Goal: Transaction & Acquisition: Obtain resource

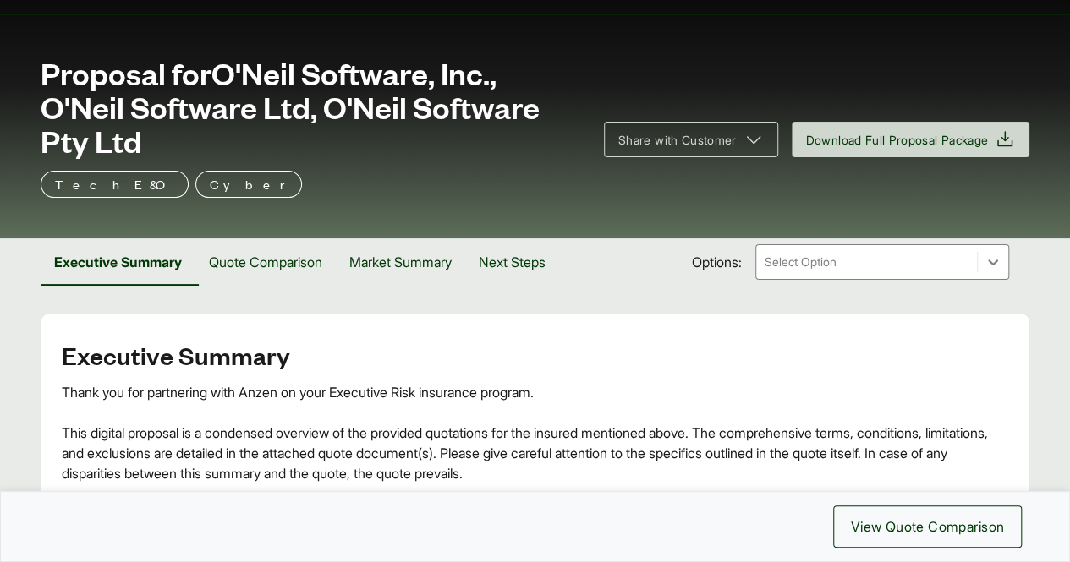
scroll to position [254, 0]
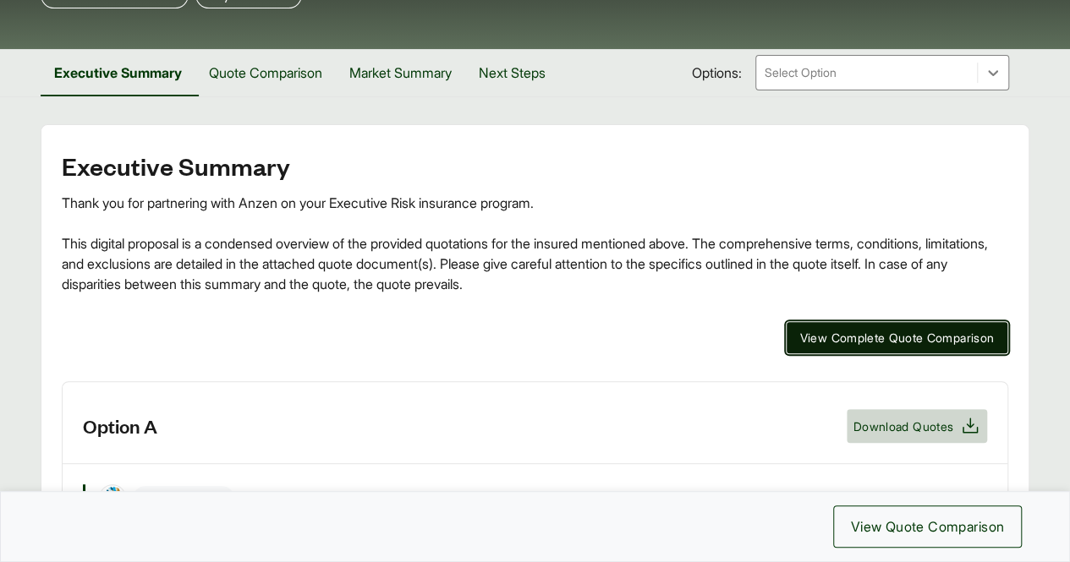
click at [839, 341] on span "View Complete Quote Comparison" at bounding box center [897, 338] width 194 height 18
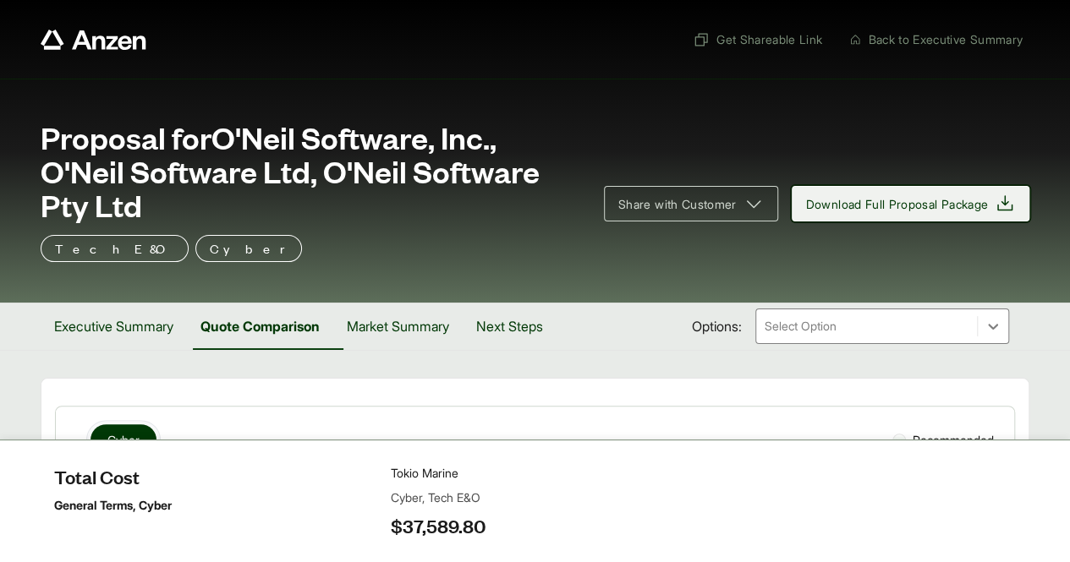
click at [983, 203] on span "Download Full Proposal Package" at bounding box center [897, 204] width 183 height 18
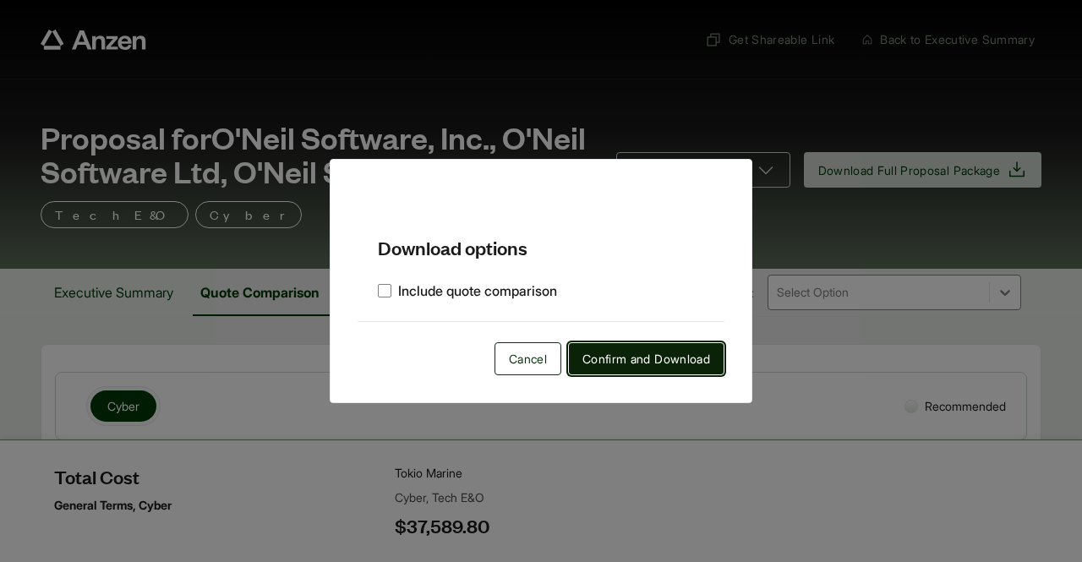
click at [616, 362] on span "Confirm and Download" at bounding box center [647, 359] width 128 height 18
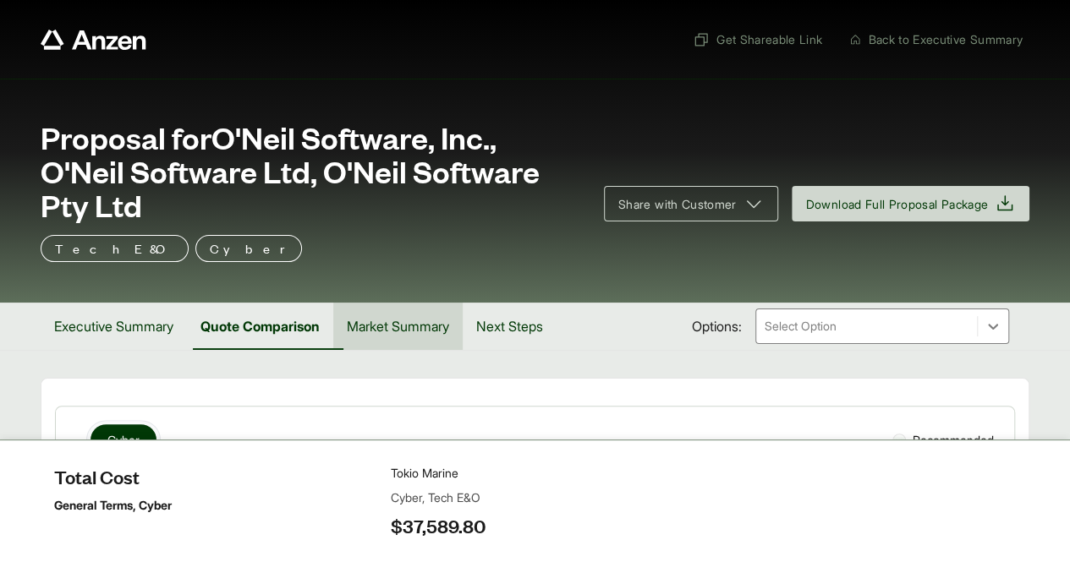
click at [429, 324] on button "Market Summary" at bounding box center [397, 326] width 129 height 47
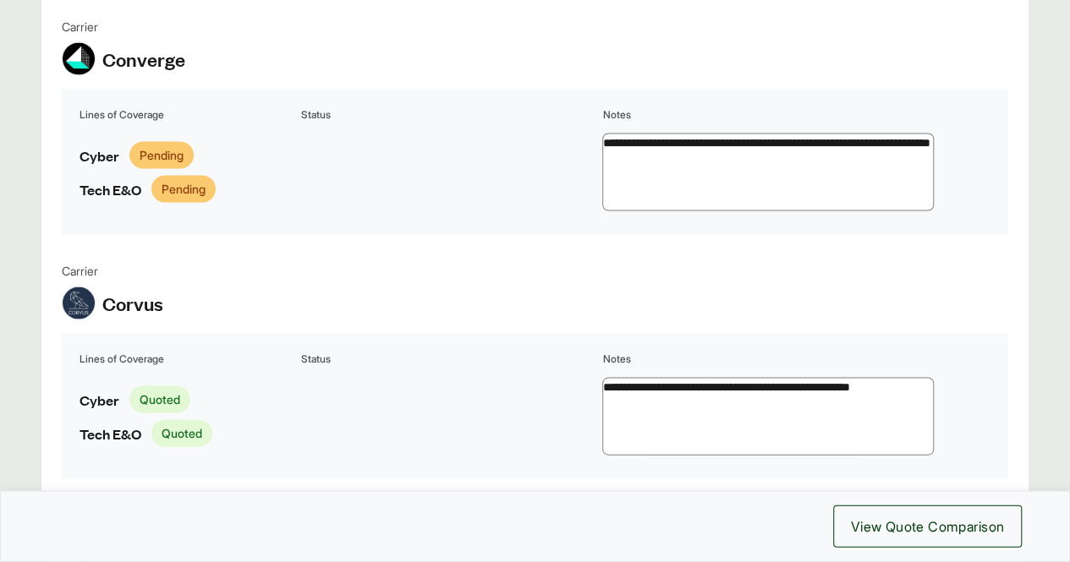
scroll to position [1522, 0]
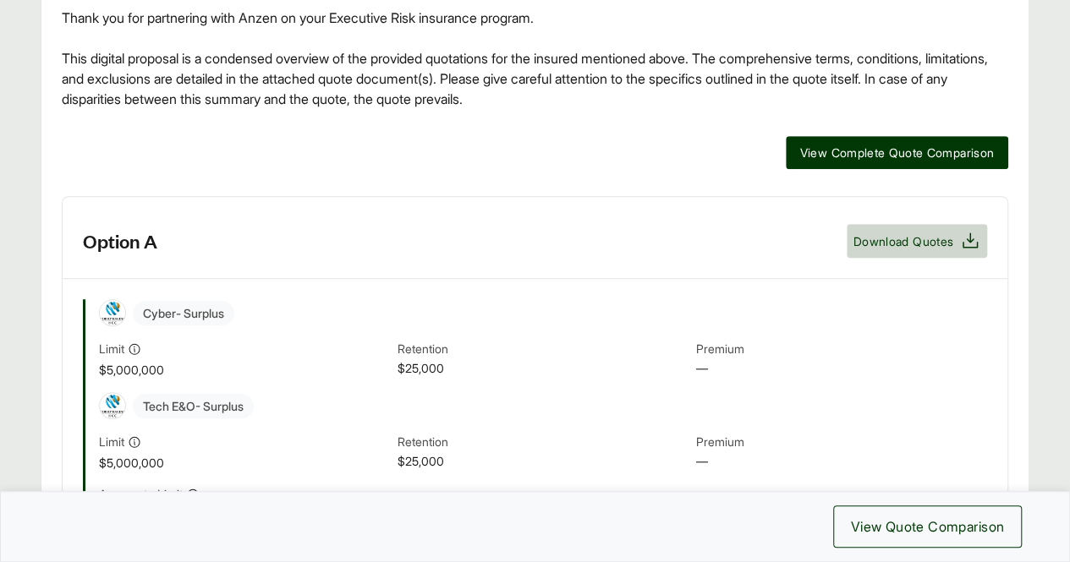
scroll to position [423, 0]
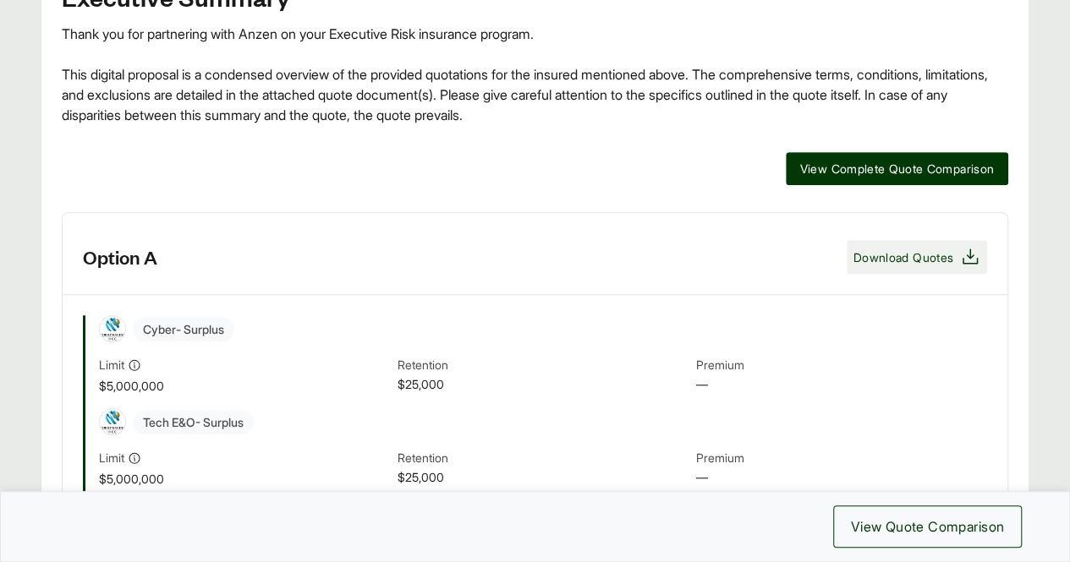
click at [934, 250] on span "Download Quotes" at bounding box center [903, 258] width 100 height 18
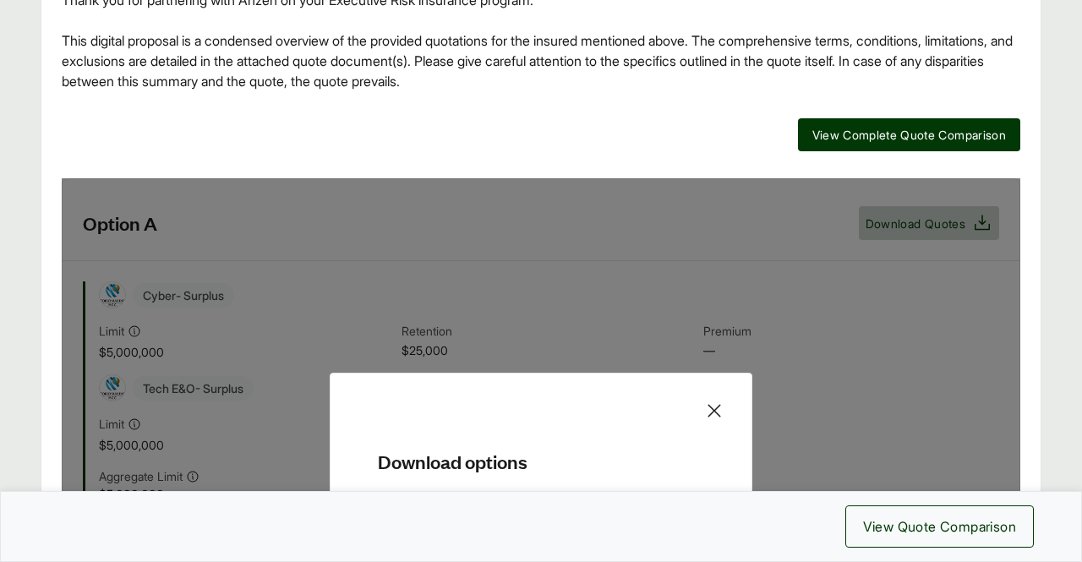
click at [609, 458] on h5 "Download options" at bounding box center [541, 447] width 367 height 53
click at [958, 309] on div "Download options Include quote comparison Cancel Confirm and Download" at bounding box center [541, 494] width 959 height 633
click at [715, 417] on icon at bounding box center [714, 410] width 13 height 13
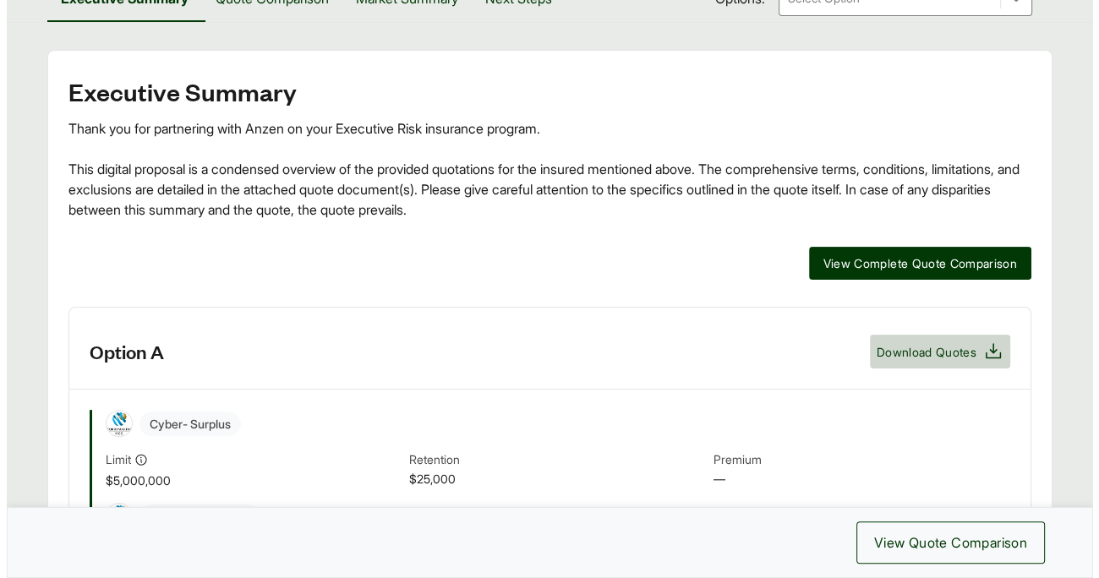
scroll to position [284, 0]
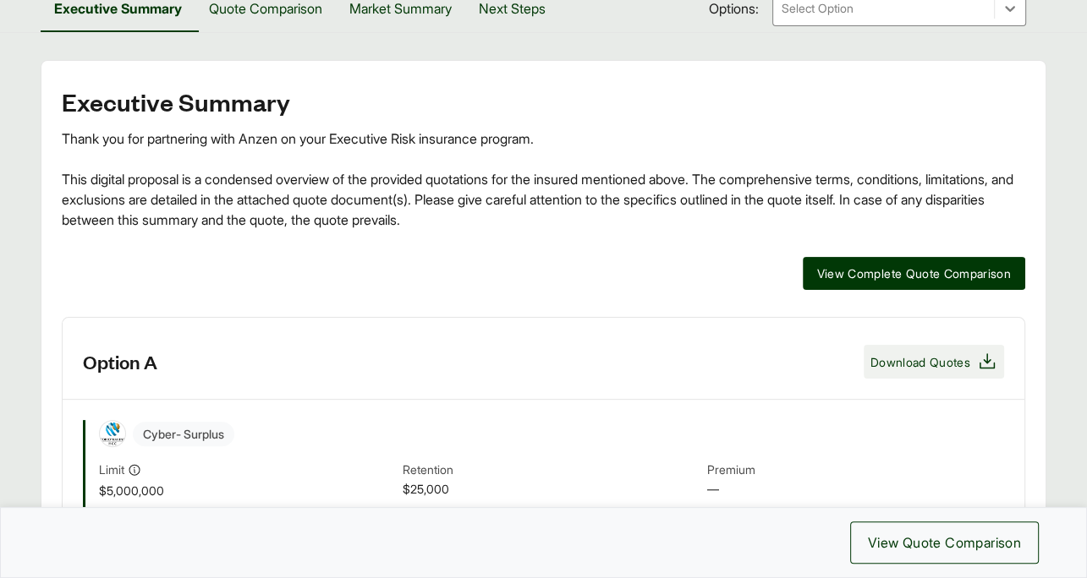
click at [939, 371] on span "Download Quotes" at bounding box center [920, 362] width 100 height 18
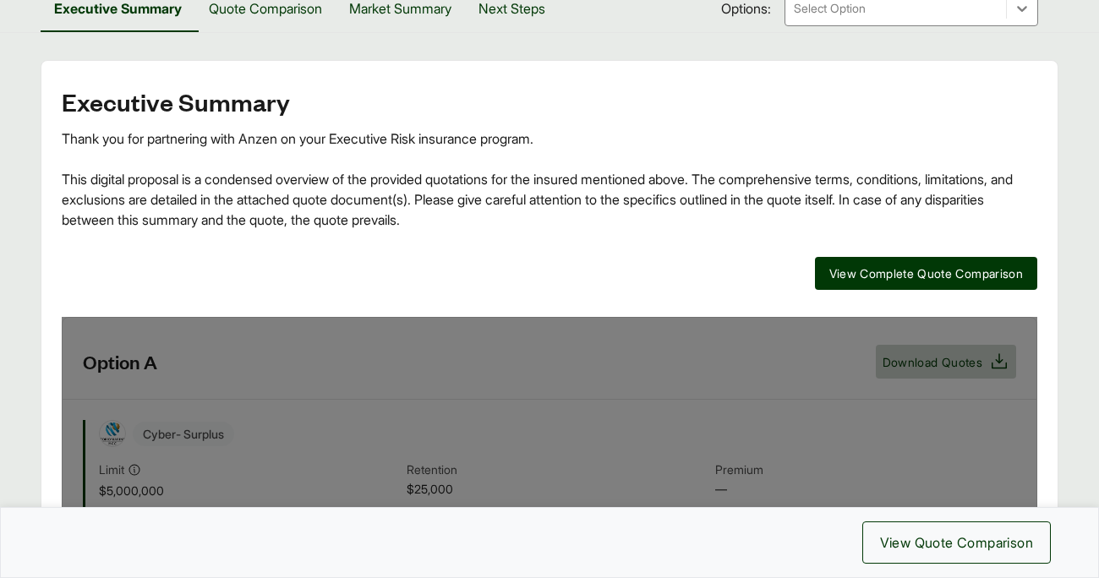
click at [713, 261] on div "View Complete Quote Comparison" at bounding box center [550, 273] width 976 height 33
click at [915, 545] on span "View Quote Comparison" at bounding box center [956, 543] width 153 height 20
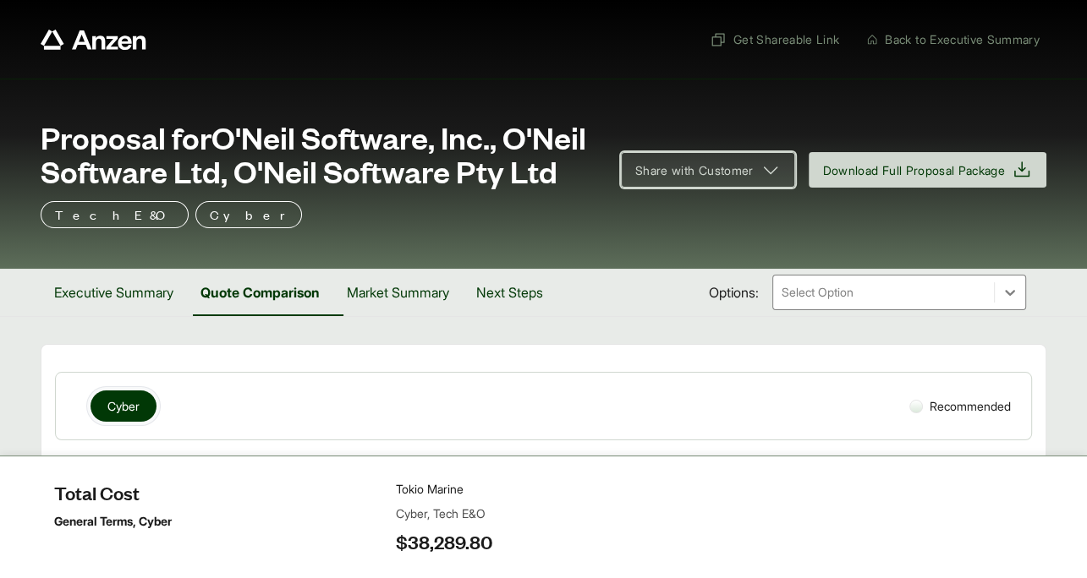
click at [714, 179] on span "Share with Customer" at bounding box center [694, 171] width 118 height 18
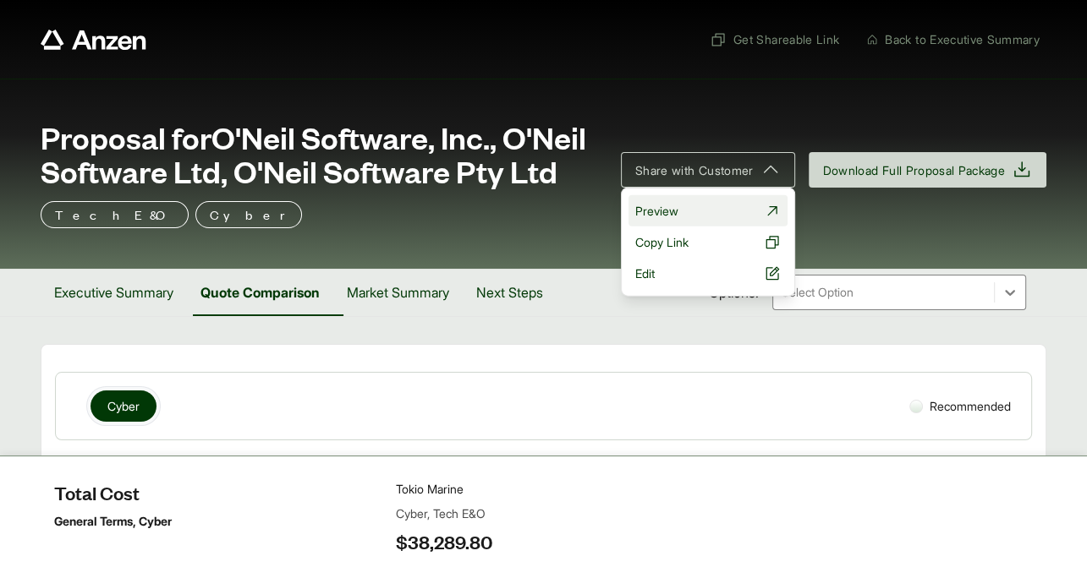
click at [640, 220] on span "Preview" at bounding box center [656, 211] width 43 height 18
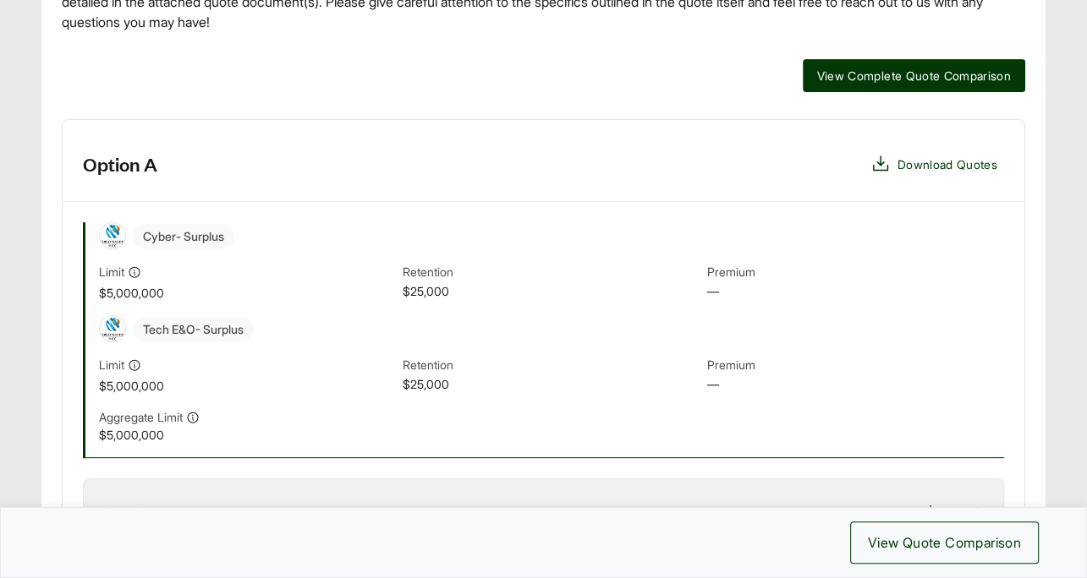
scroll to position [423, 0]
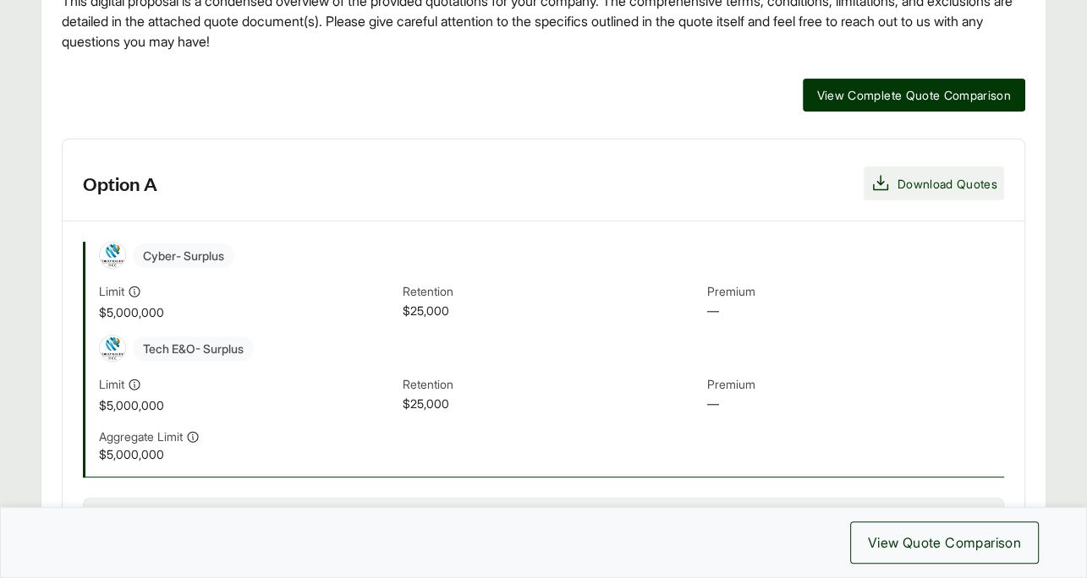
click at [910, 183] on span "Download Quotes" at bounding box center [947, 184] width 100 height 18
